Goal: Navigation & Orientation: Find specific page/section

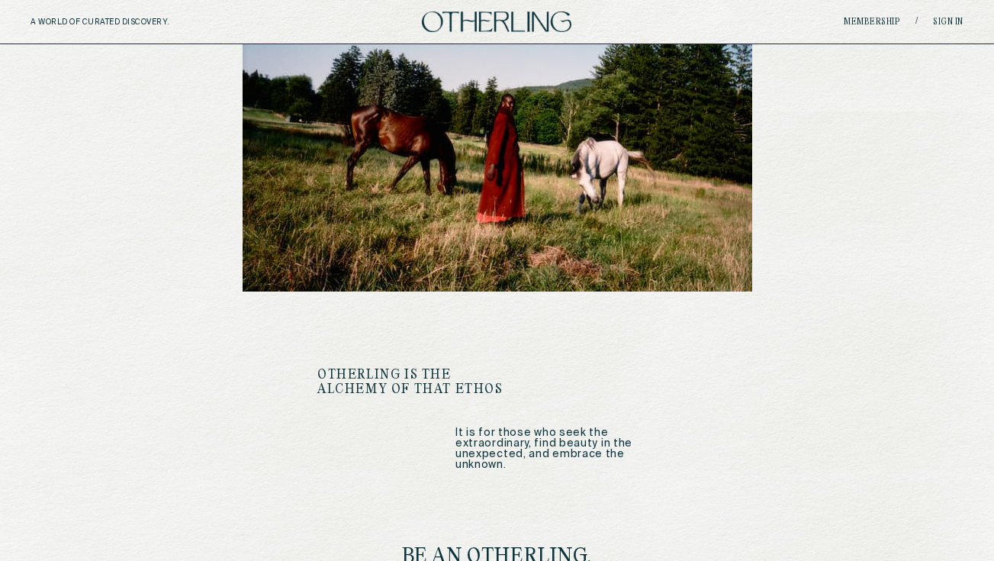
scroll to position [1979, 0]
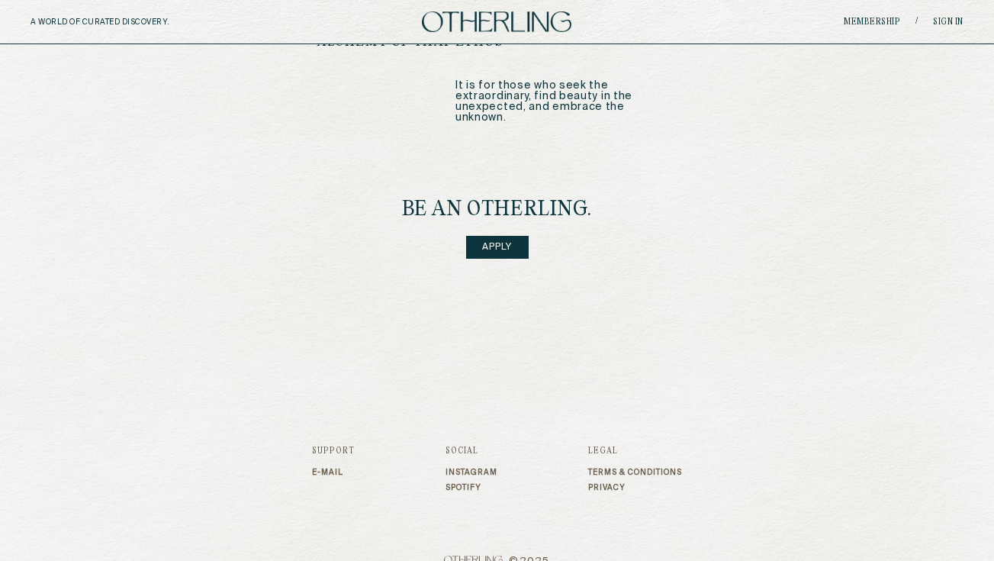
click at [943, 11] on div "A WORLD OF CURATED DISCOVERY. Membership / Sign in" at bounding box center [497, 22] width 994 height 44
click at [944, 18] on link "Sign in" at bounding box center [948, 22] width 31 height 9
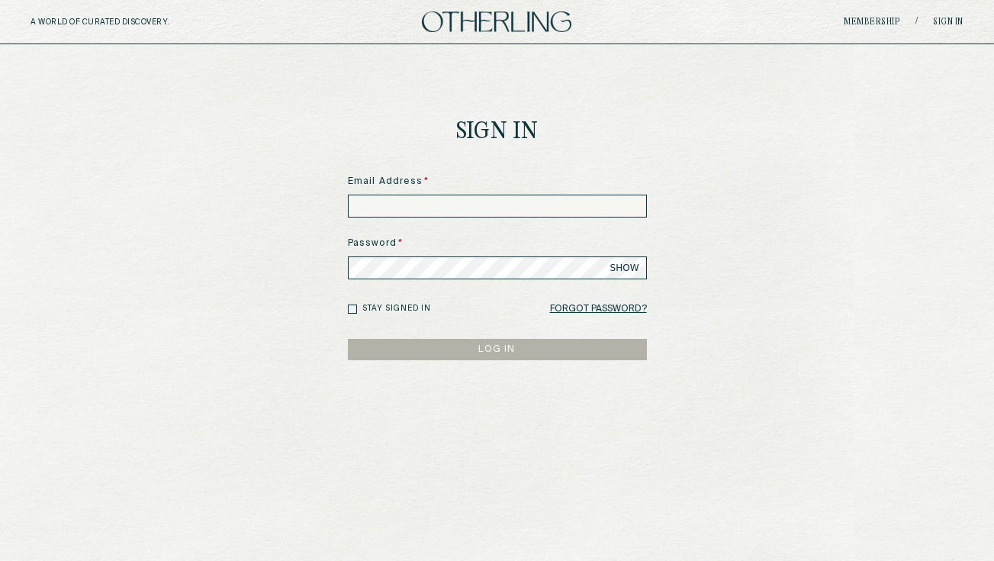
type input "**********"
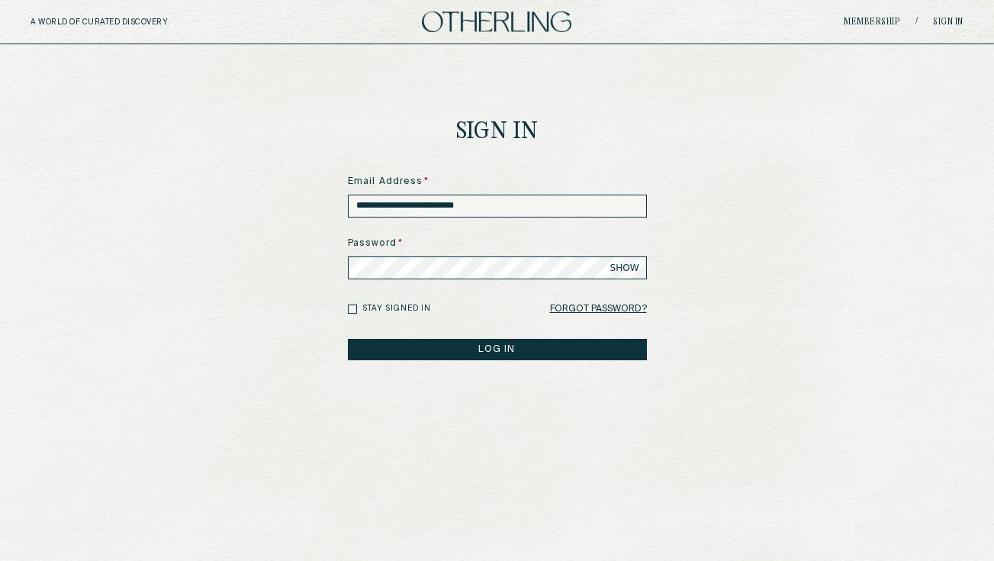
click at [536, 339] on button "LOG IN" at bounding box center [497, 349] width 299 height 21
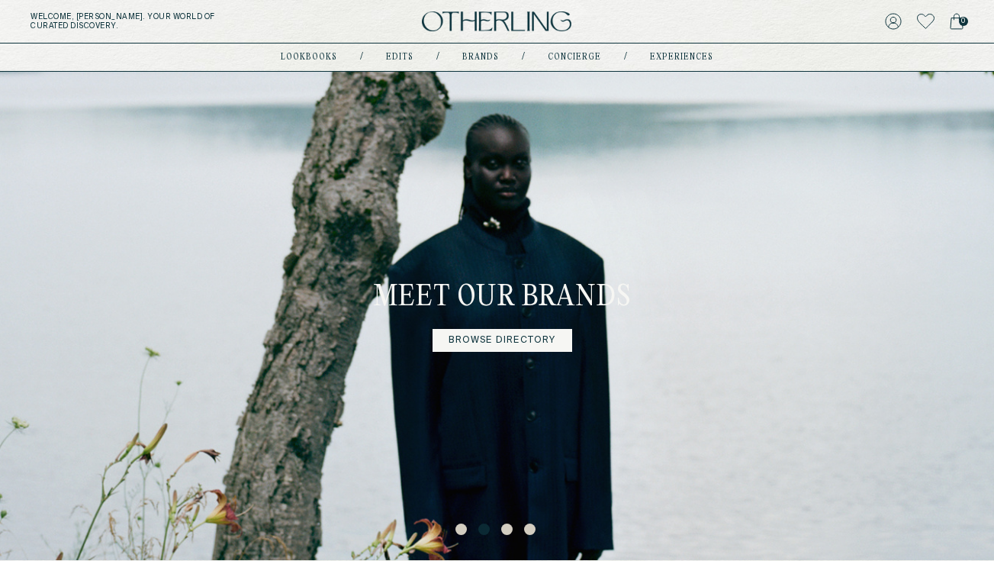
click at [506, 529] on button "3" at bounding box center [508, 530] width 15 height 15
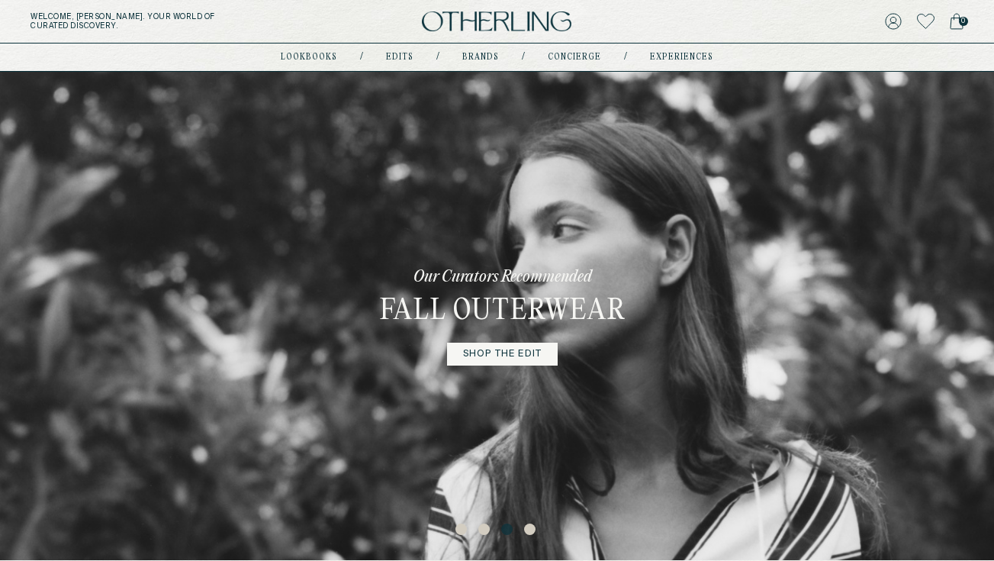
click at [499, 358] on link "shop the edit" at bounding box center [502, 353] width 111 height 23
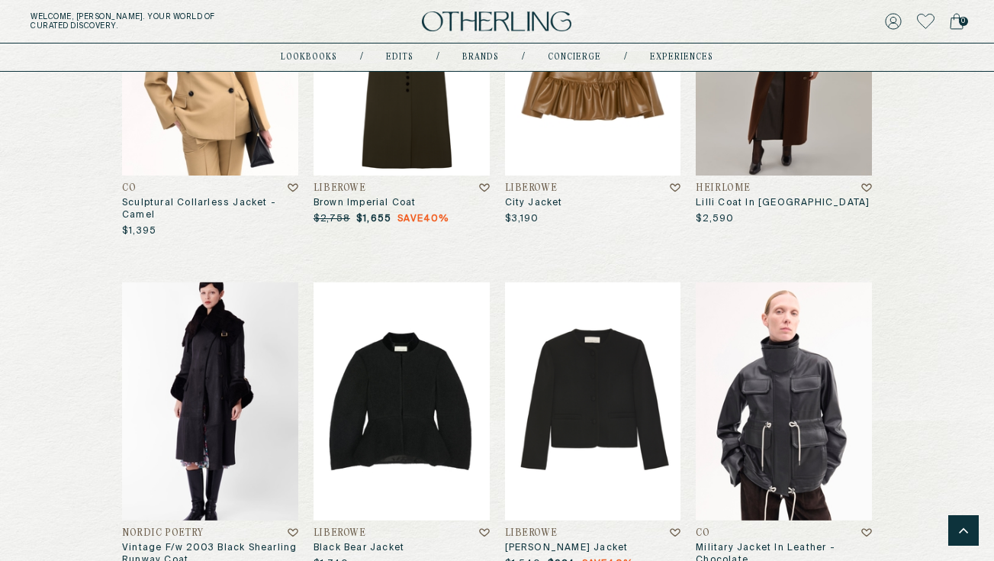
scroll to position [1403, 0]
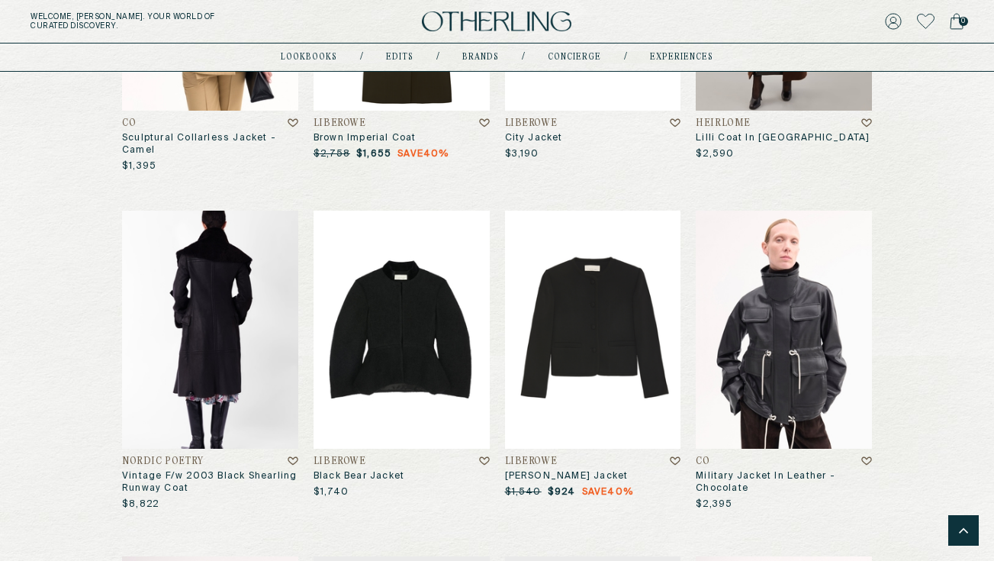
click at [216, 359] on img at bounding box center [210, 330] width 176 height 238
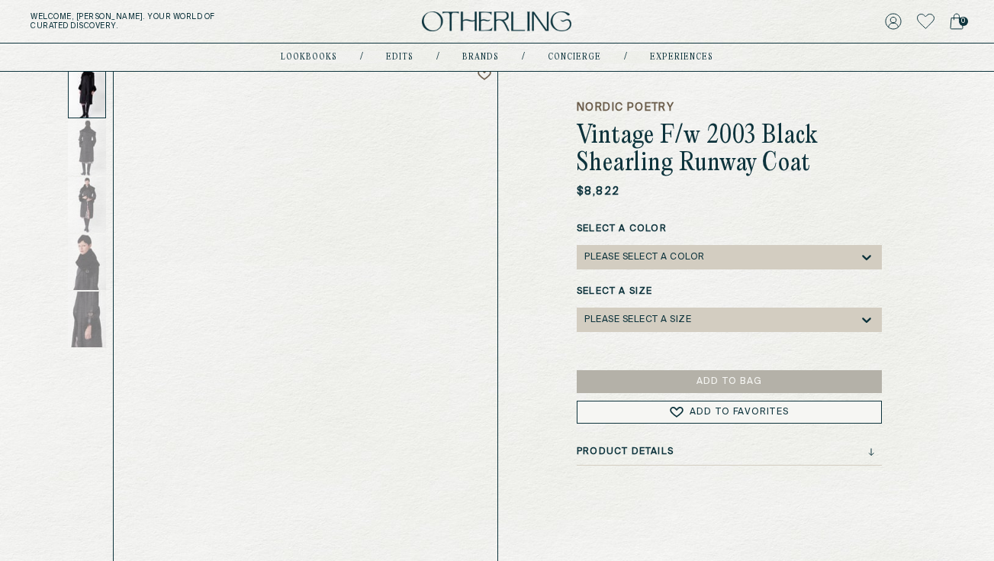
scroll to position [98, 0]
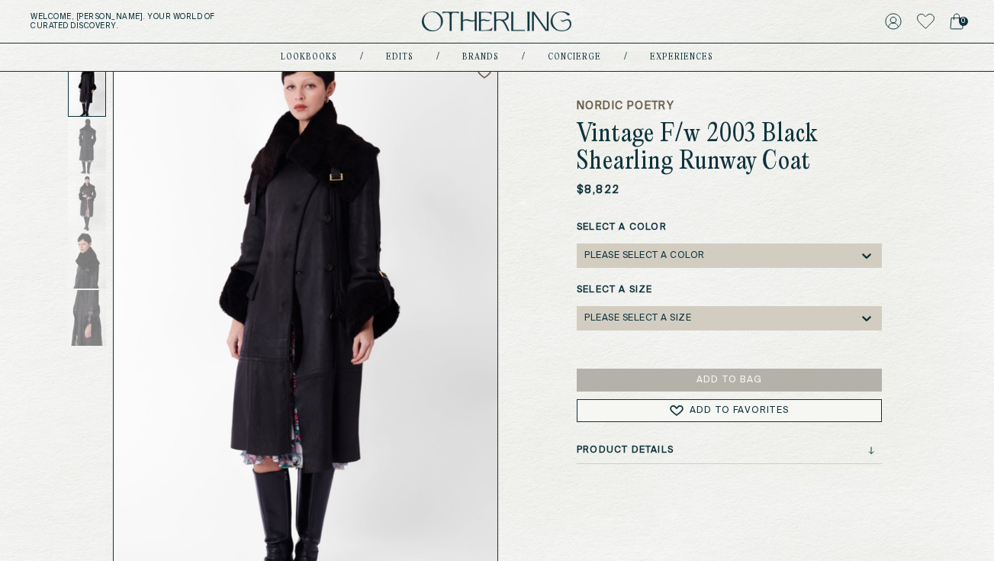
click at [651, 98] on div "Nordic Poetry Vintage F/w 2003 Black Shearling Runway Coat $8,822 Select a Colo…" at bounding box center [729, 322] width 305 height 525
click at [657, 107] on h5 "Nordic Poetry" at bounding box center [729, 105] width 305 height 15
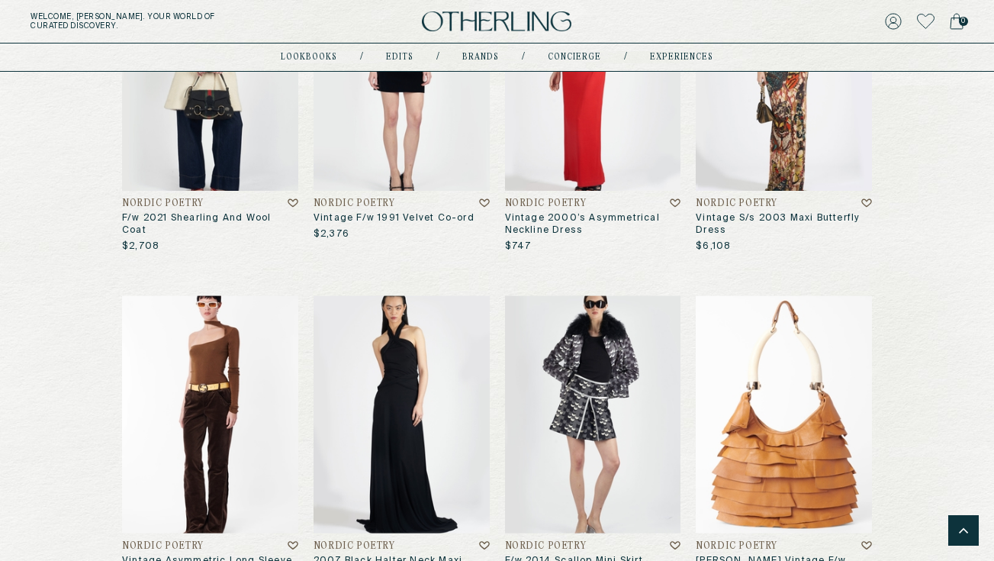
scroll to position [1684, 0]
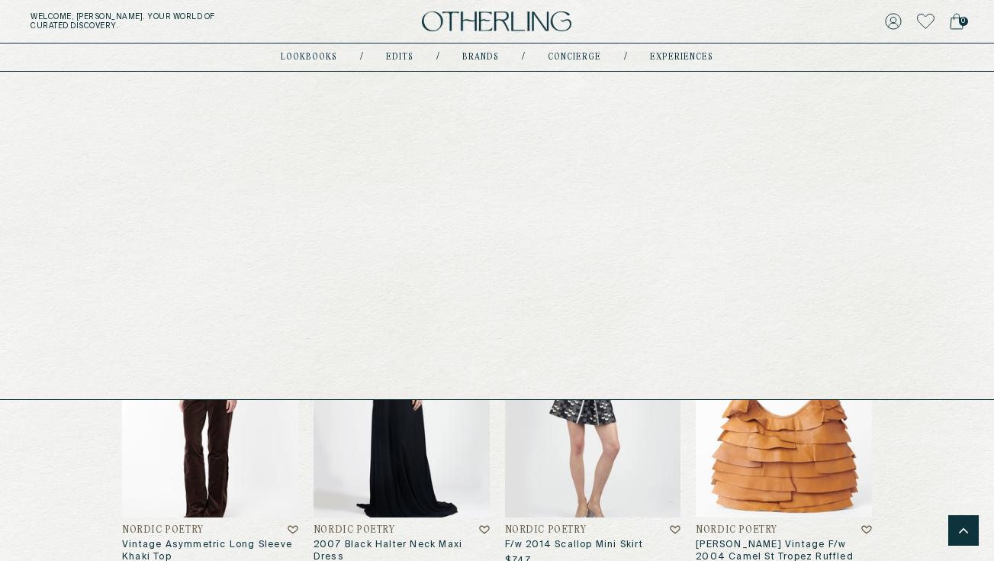
click at [408, 58] on link "Edits" at bounding box center [399, 57] width 27 height 8
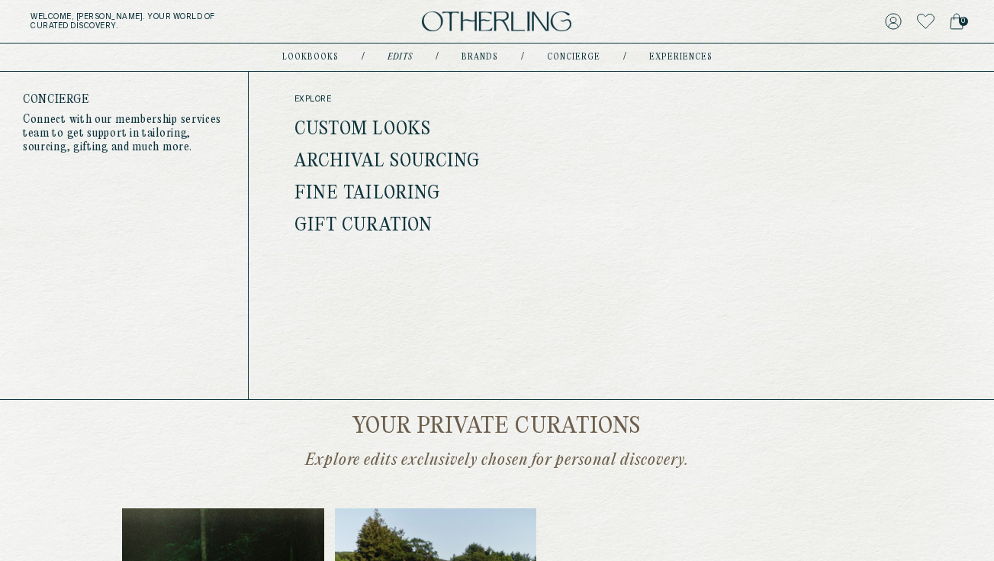
click at [384, 187] on link "Fine Tailoring" at bounding box center [367, 194] width 146 height 20
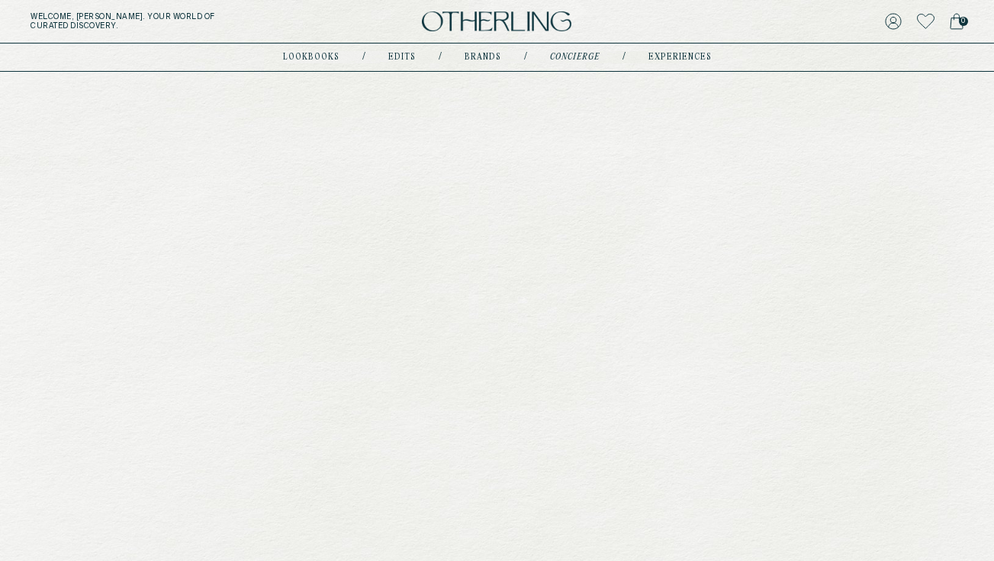
type input "********"
type input "**********"
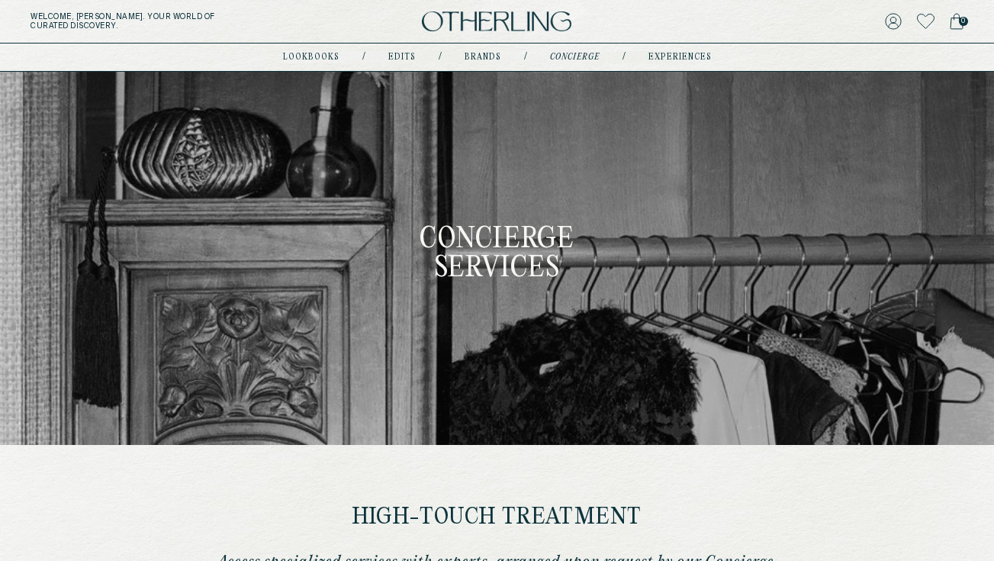
click at [680, 52] on nav "lookbooks / Edits / Brands / concierge / experiences" at bounding box center [497, 57] width 429 height 12
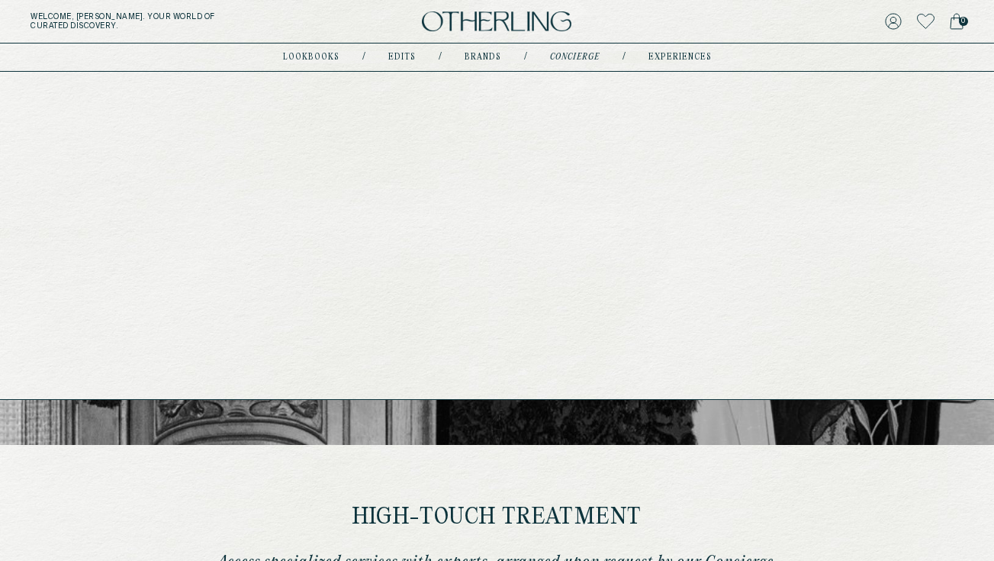
click at [680, 59] on link "experiences" at bounding box center [679, 57] width 63 height 8
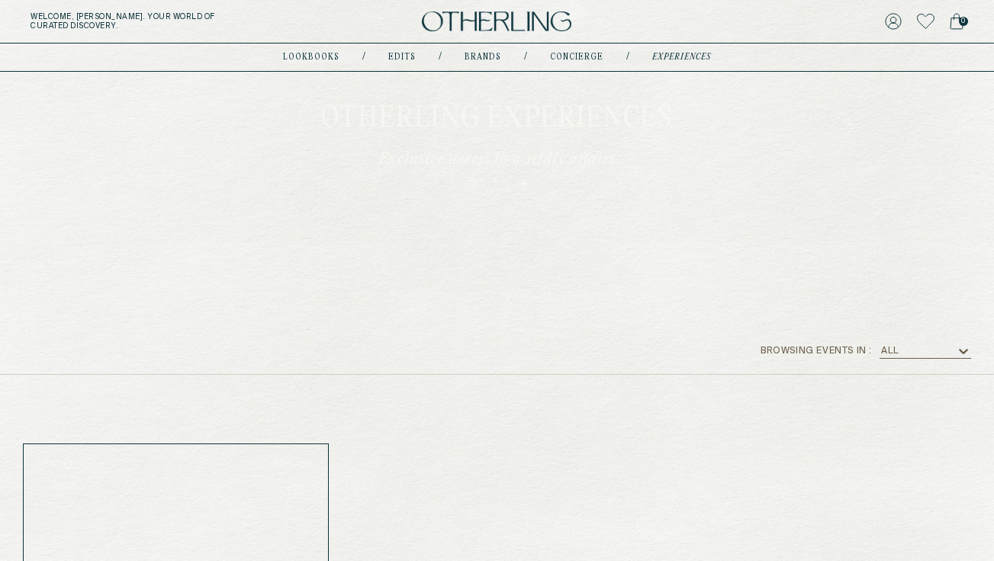
scroll to position [36, 0]
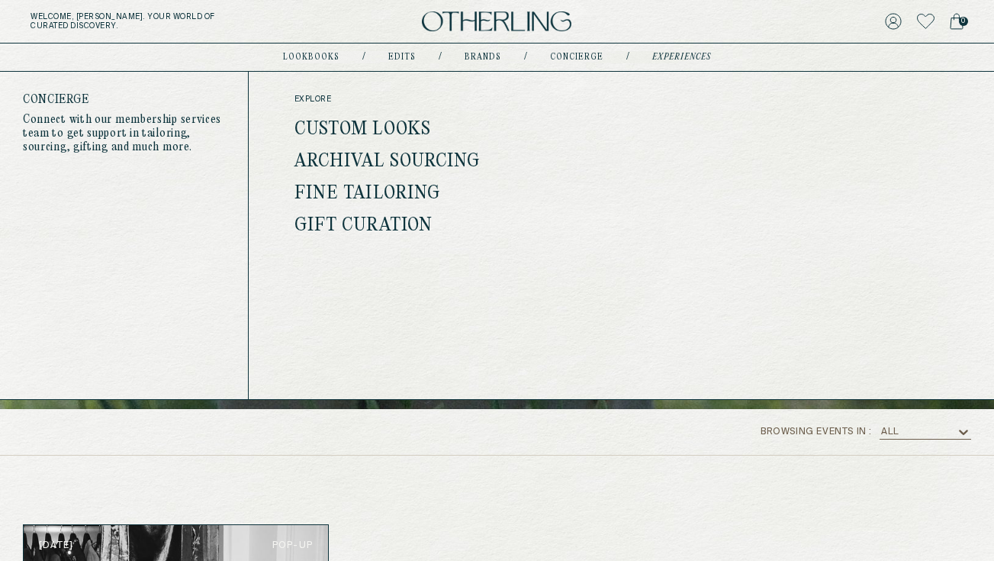
click at [374, 188] on link "Fine Tailoring" at bounding box center [367, 194] width 146 height 20
